Goal: Use online tool/utility

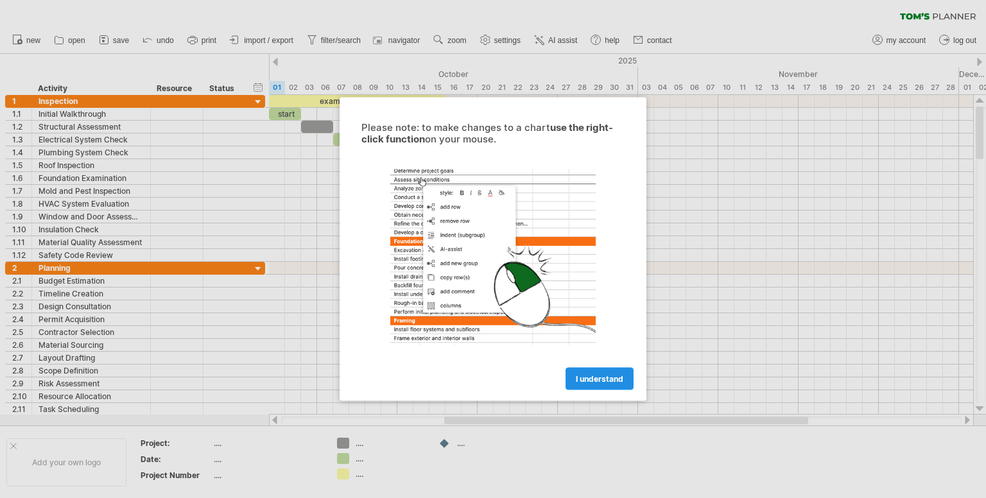
click at [595, 375] on span "I understand" at bounding box center [599, 379] width 47 height 10
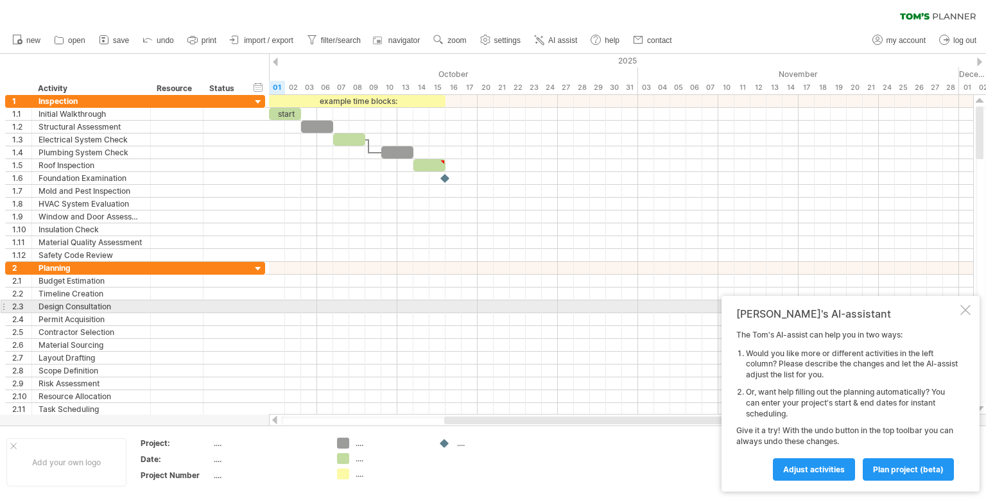
click at [961, 309] on div at bounding box center [965, 310] width 10 height 10
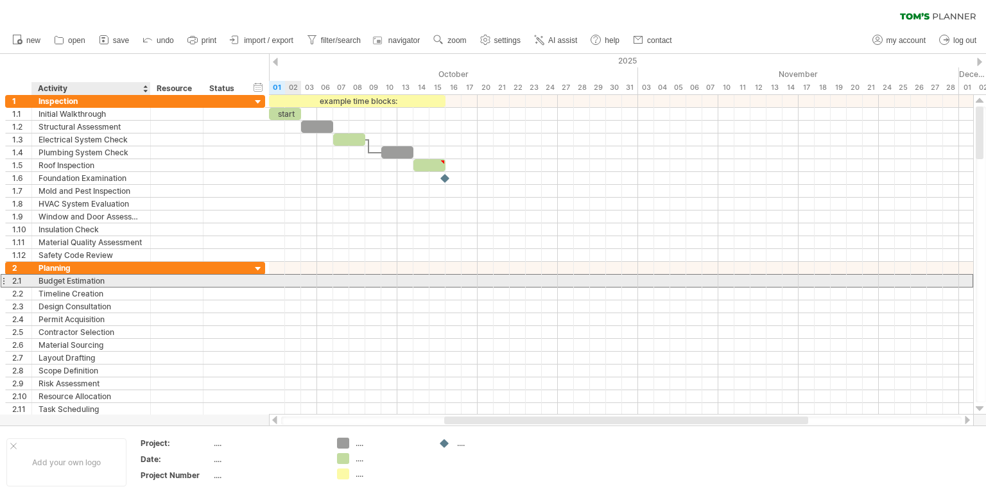
click at [94, 280] on div "Budget Estimation" at bounding box center [91, 281] width 105 height 12
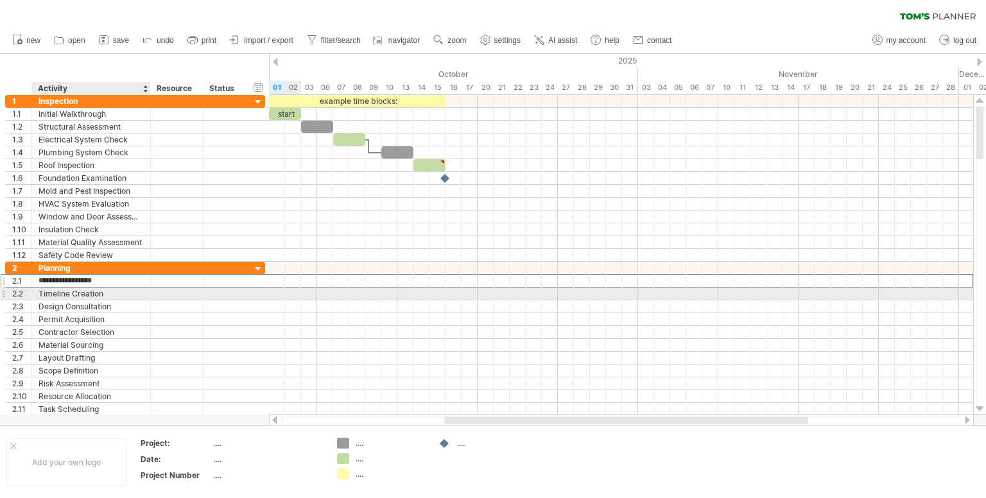
click at [94, 294] on div "Timeline Creation" at bounding box center [91, 293] width 105 height 12
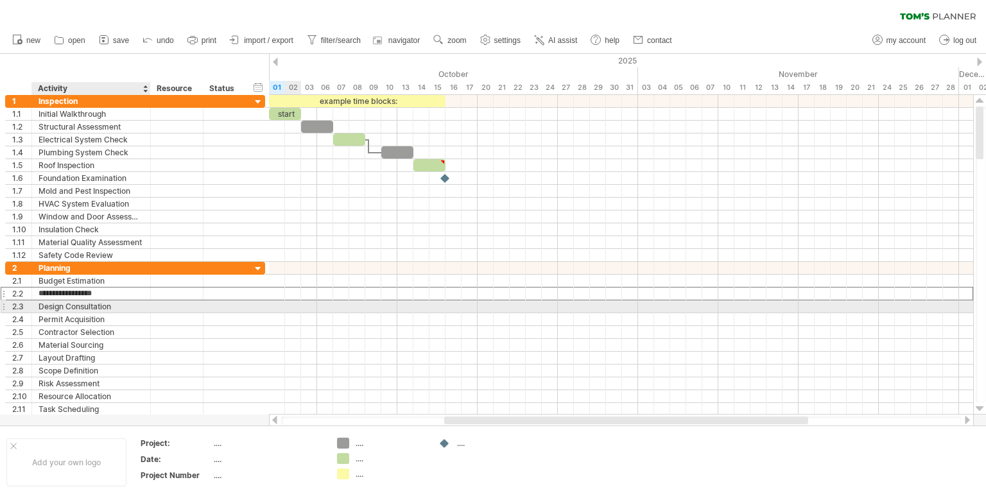
click at [90, 309] on div "Design Consultation" at bounding box center [91, 306] width 105 height 12
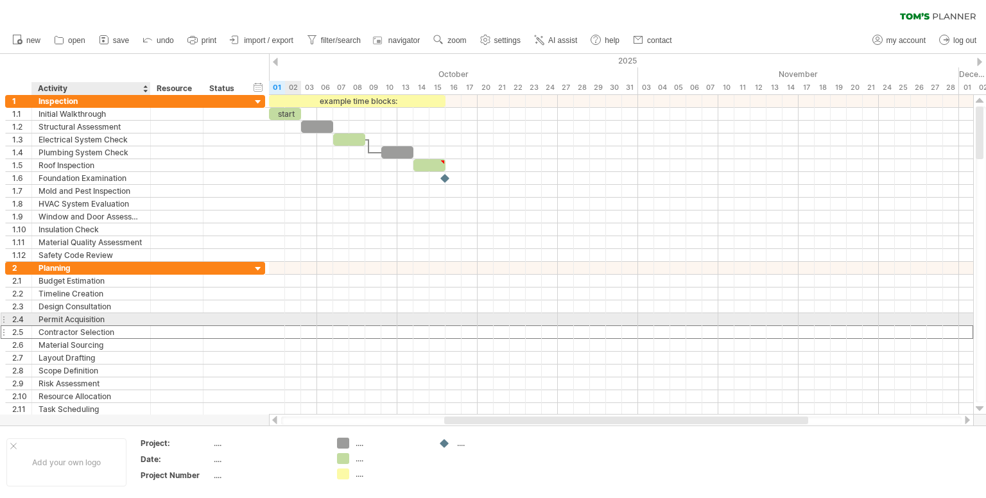
click at [89, 326] on div "Contractor Selection" at bounding box center [91, 332] width 105 height 12
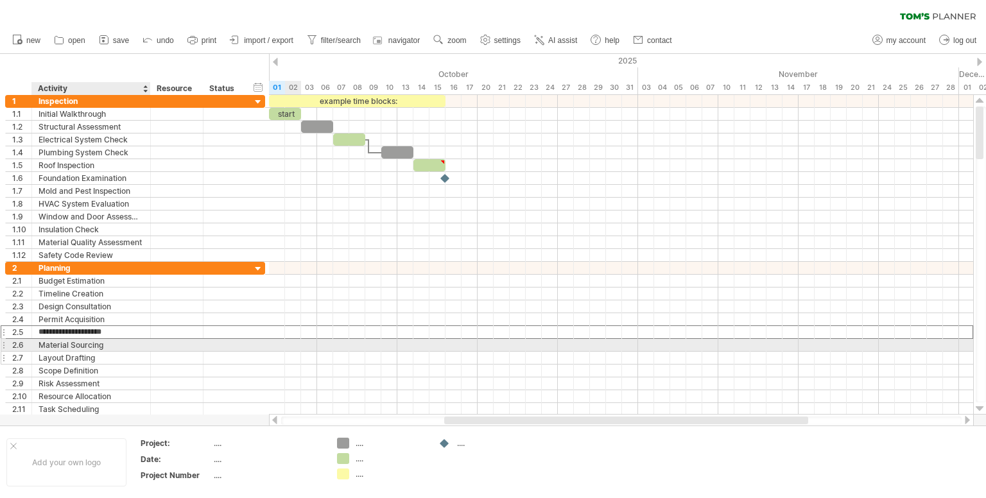
click at [88, 355] on div "Layout Drafting" at bounding box center [91, 358] width 105 height 12
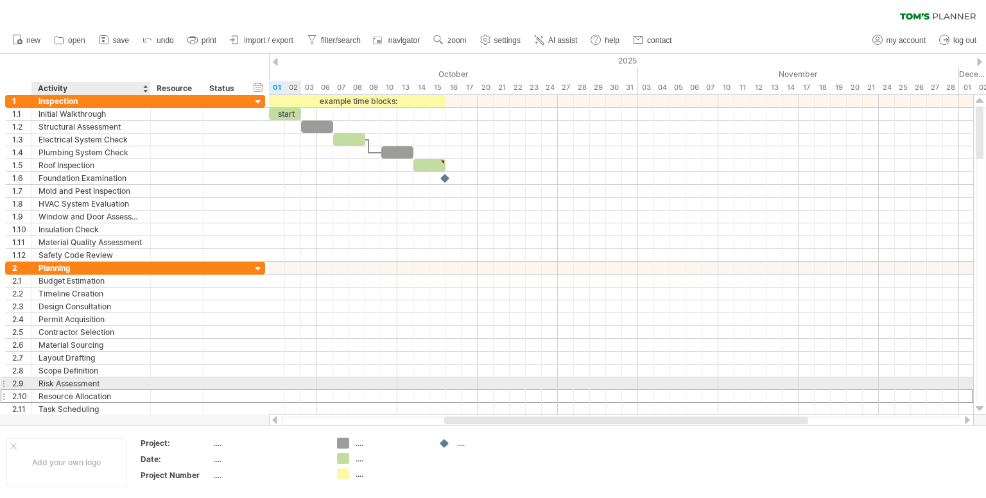
click at [82, 390] on div "Resource Allocation" at bounding box center [91, 396] width 105 height 12
click at [90, 385] on div "Risk Assessment" at bounding box center [91, 383] width 105 height 12
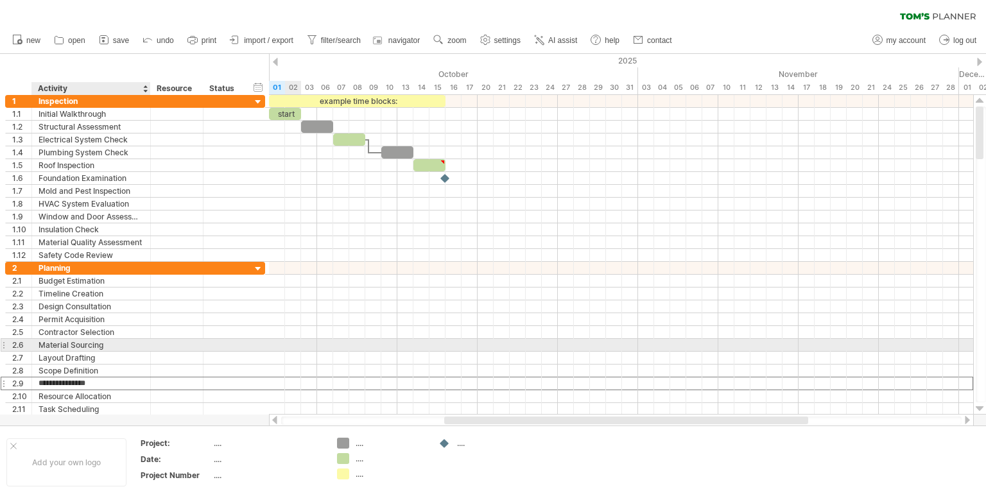
click at [87, 343] on div "Material Sourcing" at bounding box center [91, 345] width 105 height 12
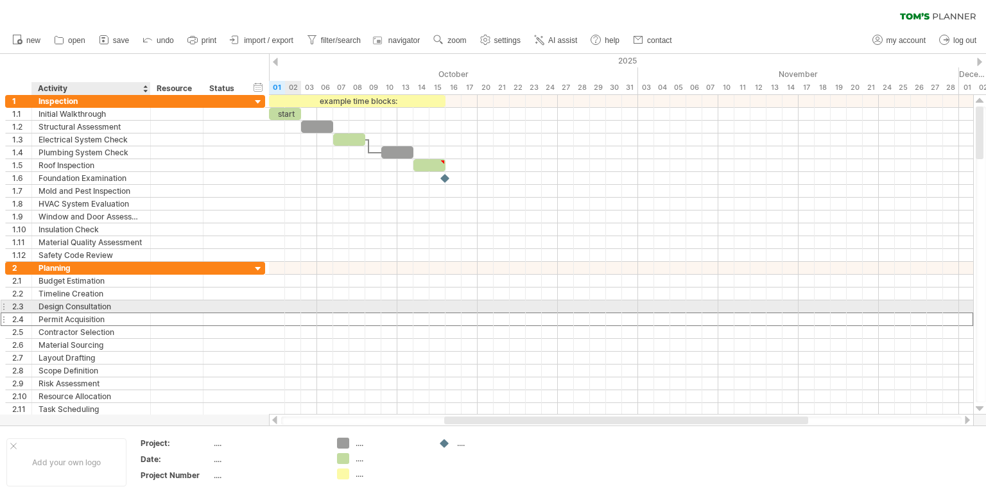
click at [92, 313] on div "Permit Acquisition" at bounding box center [91, 319] width 105 height 12
click at [90, 301] on div "Design Consultation" at bounding box center [91, 306] width 105 height 12
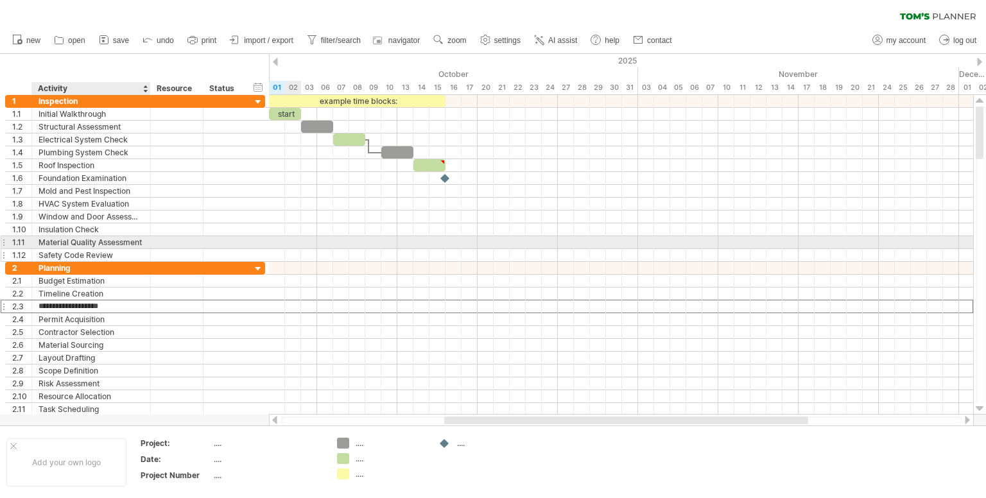
click at [92, 249] on div "Safety Code Review" at bounding box center [91, 255] width 105 height 12
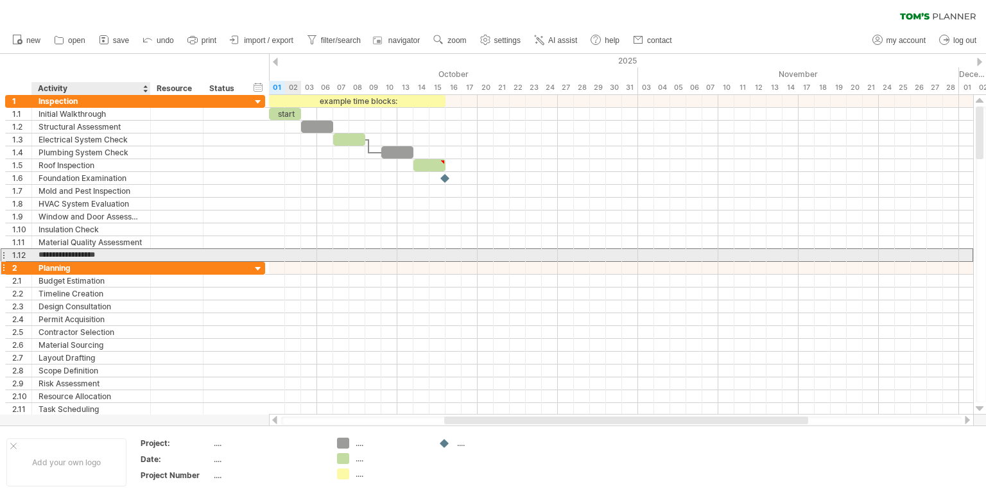
click at [91, 265] on div "Planning" at bounding box center [91, 268] width 105 height 12
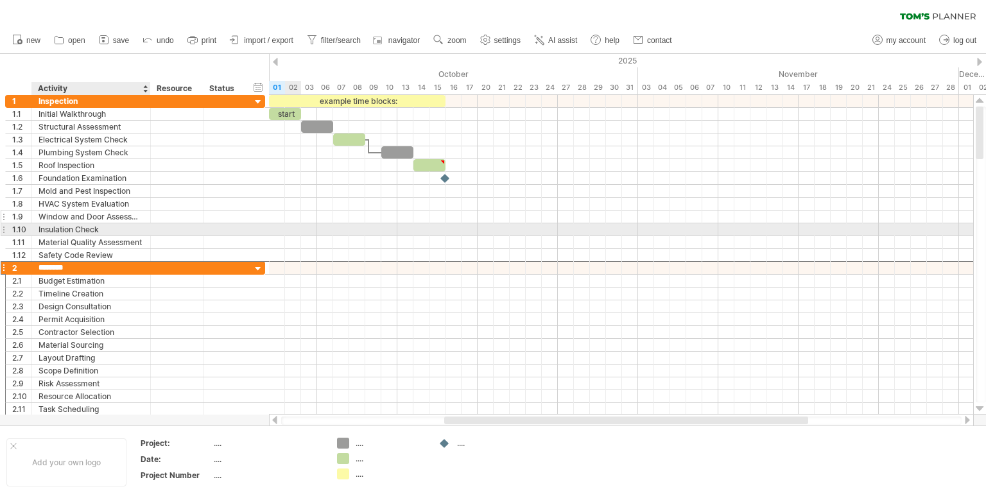
click at [96, 216] on div "Window and Door Assessment" at bounding box center [91, 216] width 105 height 12
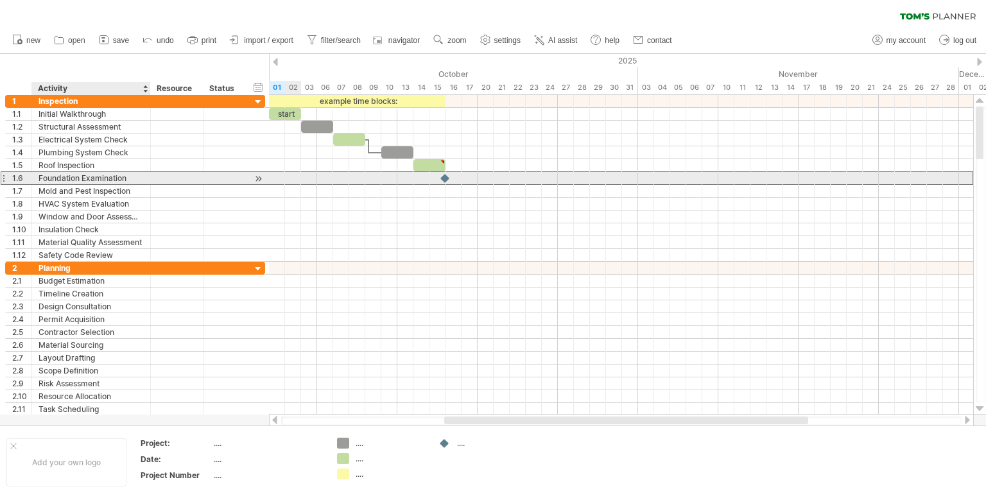
click at [98, 181] on div "Foundation Examination" at bounding box center [91, 178] width 105 height 12
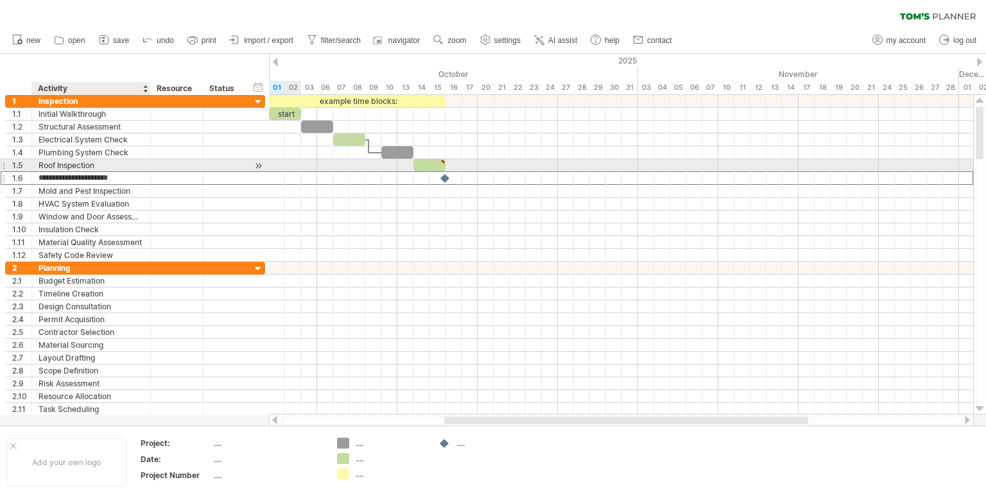
click at [97, 159] on div "Roof Inspection" at bounding box center [91, 165] width 105 height 12
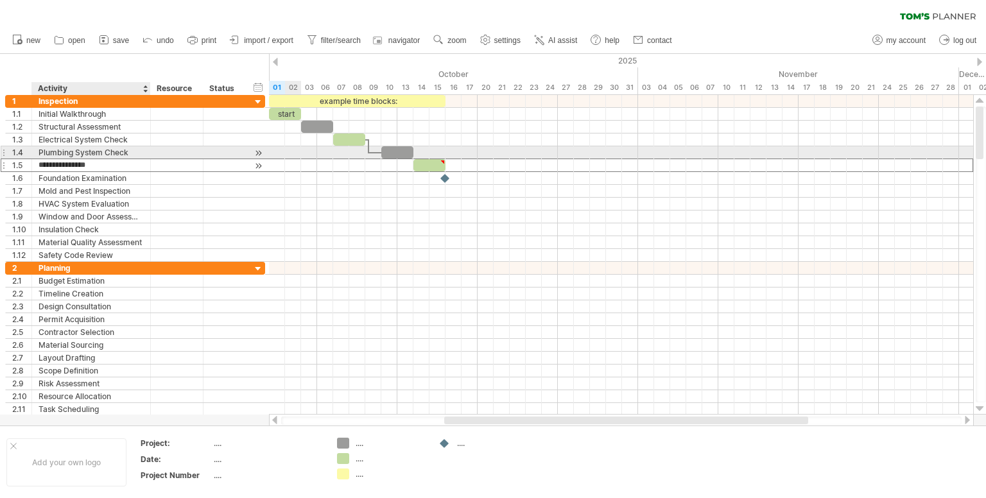
click at [92, 169] on input "**********" at bounding box center [91, 165] width 105 height 12
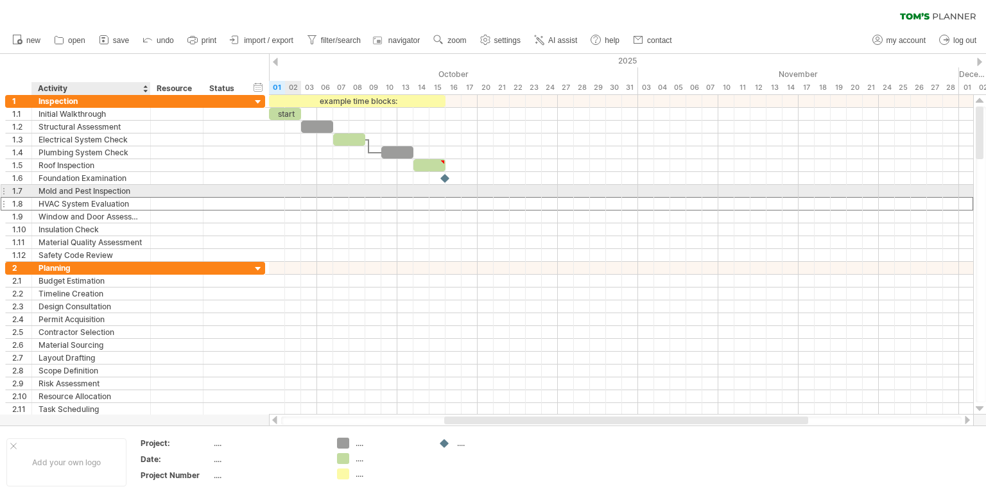
click at [90, 198] on div "HVAC System Evaluation" at bounding box center [91, 204] width 105 height 12
click at [94, 178] on div "Foundation Examination" at bounding box center [91, 178] width 105 height 12
click at [107, 190] on div "Mold and Pest Inspection" at bounding box center [91, 191] width 105 height 12
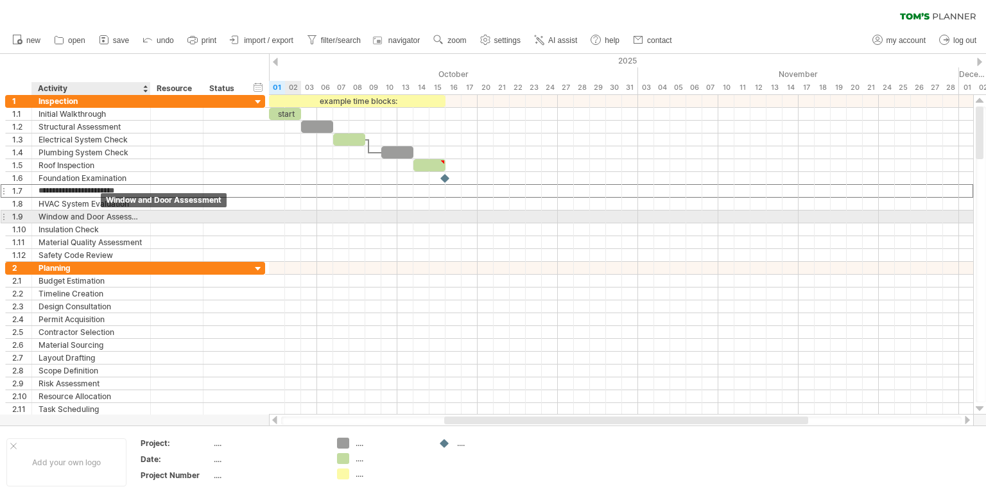
click at [96, 217] on div "Window and Door Assessment" at bounding box center [91, 216] width 105 height 12
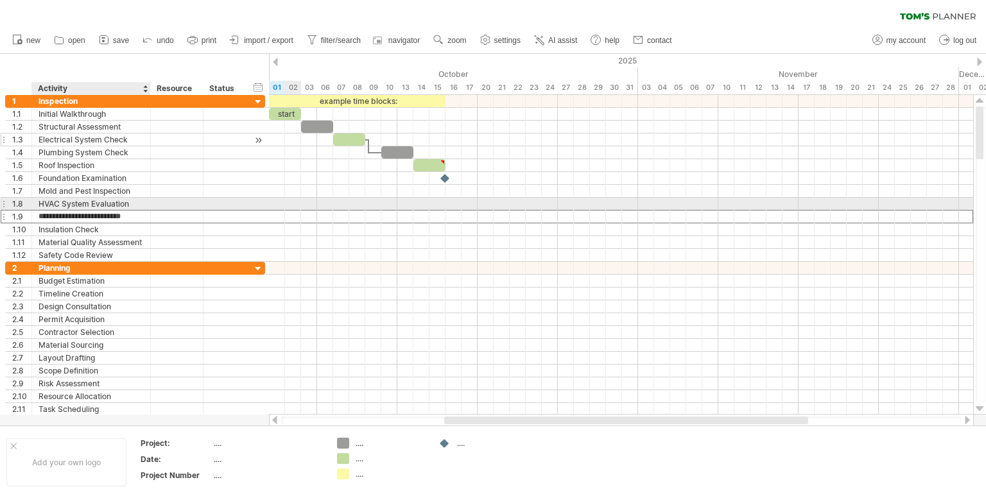
click at [96, 135] on div "Electrical System Check" at bounding box center [91, 139] width 105 height 12
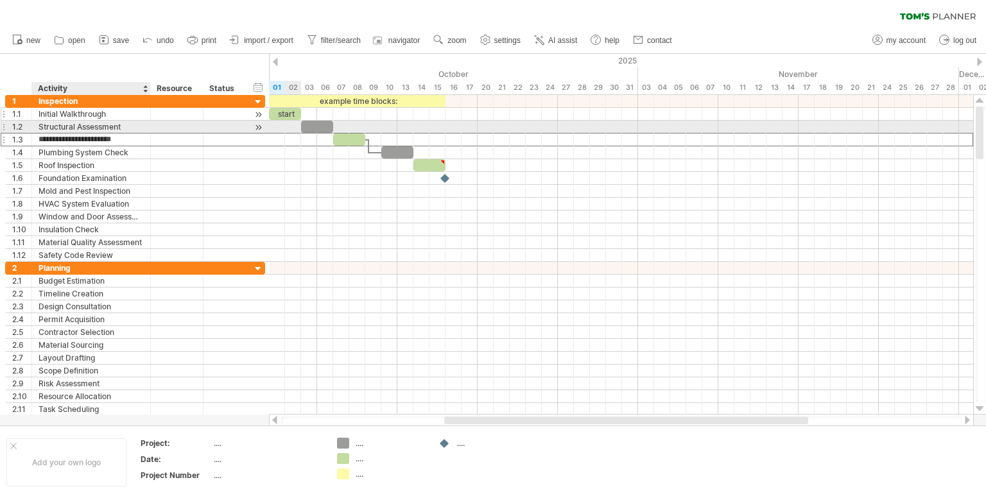
click at [96, 119] on div "**********" at bounding box center [135, 114] width 260 height 13
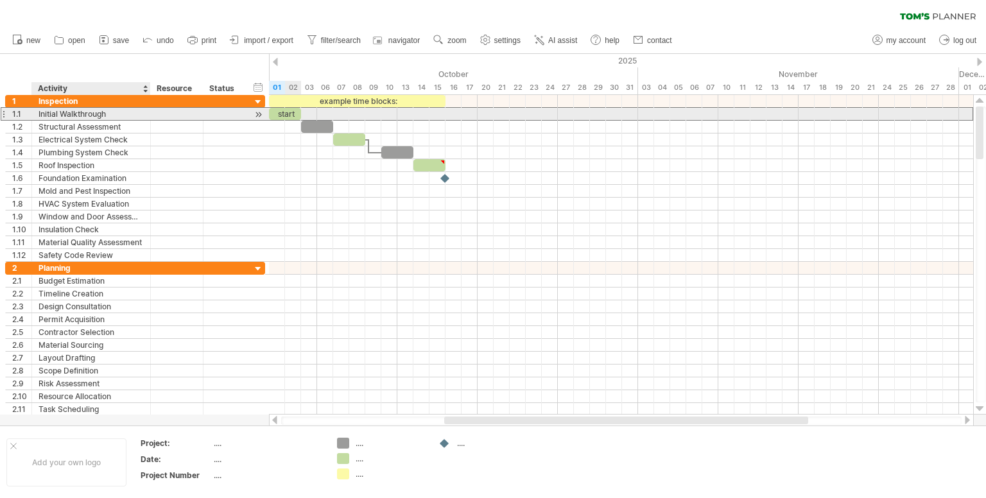
click at [99, 112] on div "Initial Walkthrough" at bounding box center [91, 114] width 105 height 12
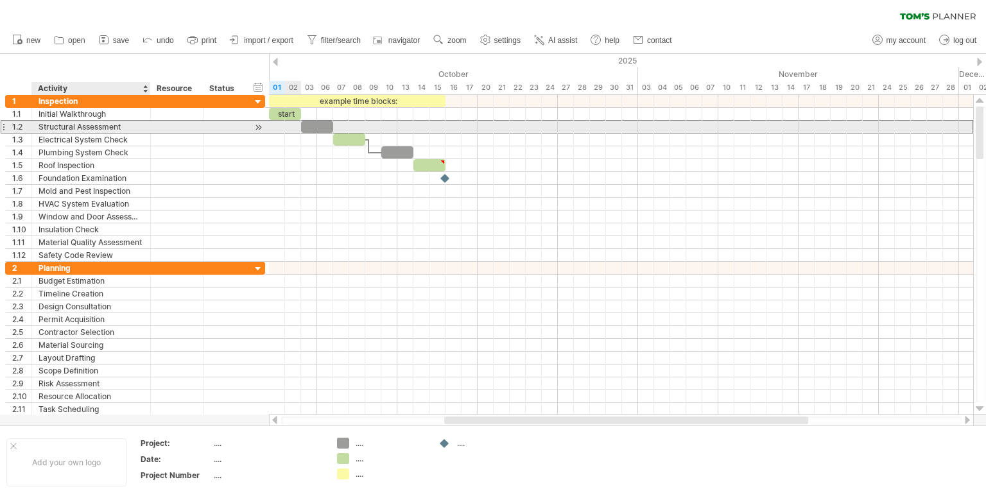
click at [92, 130] on div "Structural Assessment" at bounding box center [91, 127] width 105 height 12
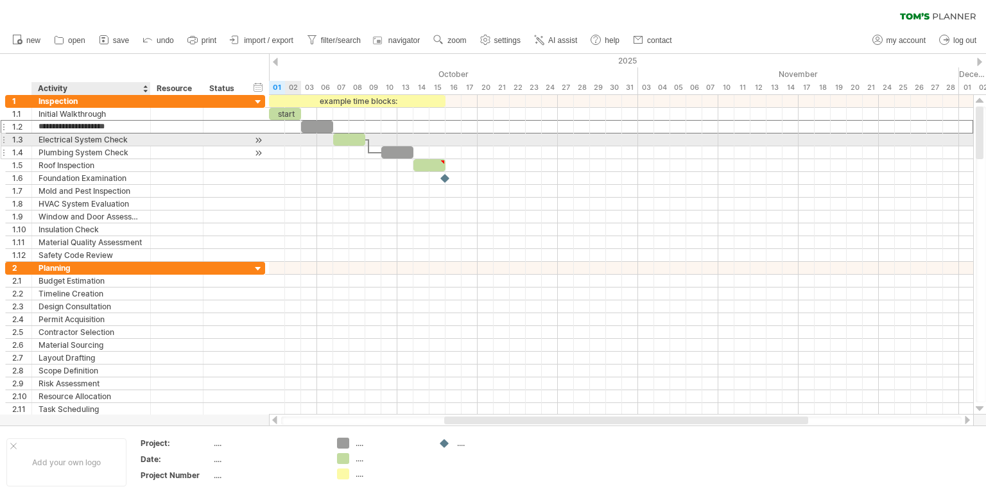
click at [91, 146] on div "Plumbing System Check" at bounding box center [91, 152] width 105 height 12
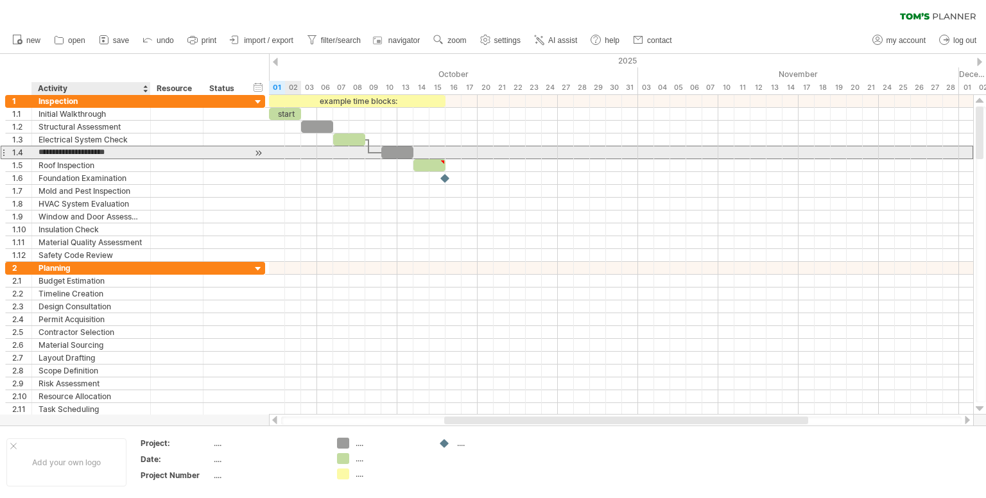
click at [90, 151] on input "**********" at bounding box center [91, 152] width 105 height 12
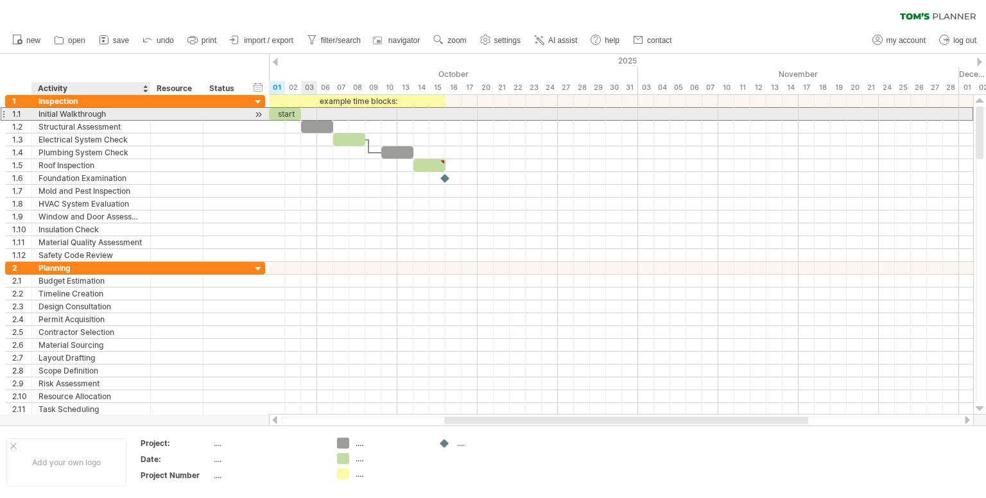
click at [102, 116] on div "Initial Walkthrough" at bounding box center [91, 114] width 105 height 12
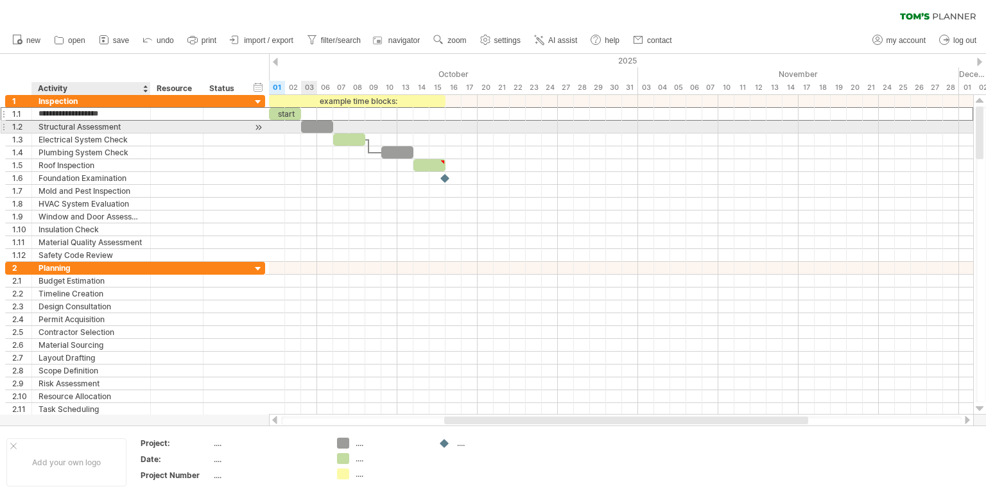
click at [96, 131] on div "Structural Assessment" at bounding box center [91, 127] width 105 height 12
